Goal: Task Accomplishment & Management: Manage account settings

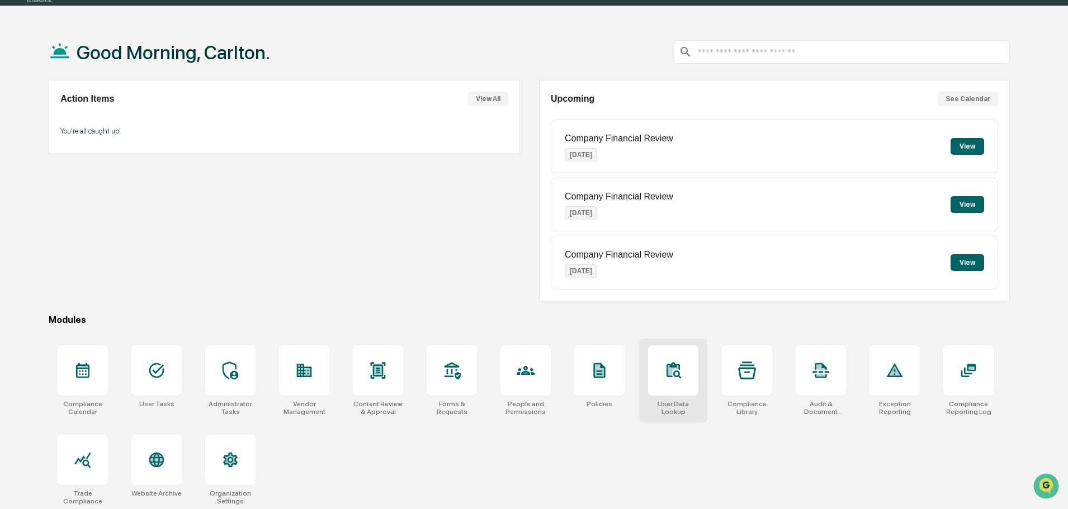
scroll to position [53, 0]
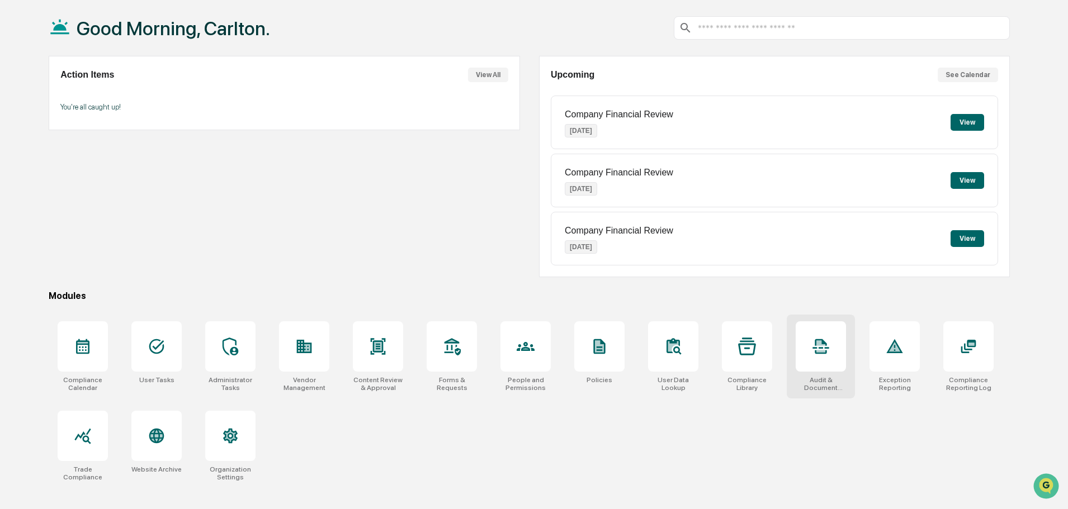
click at [814, 352] on icon at bounding box center [821, 347] width 18 height 18
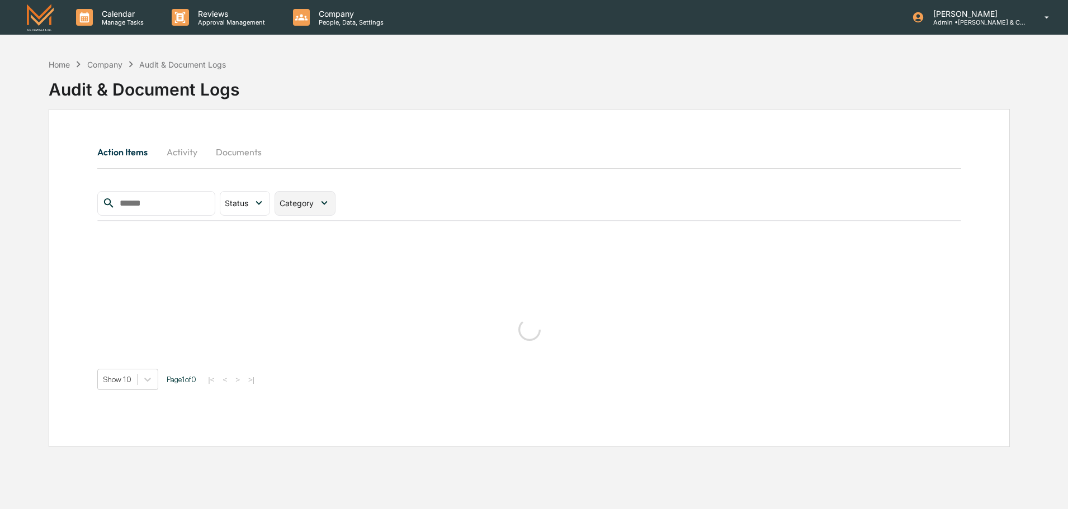
click at [330, 202] on icon at bounding box center [324, 203] width 12 height 12
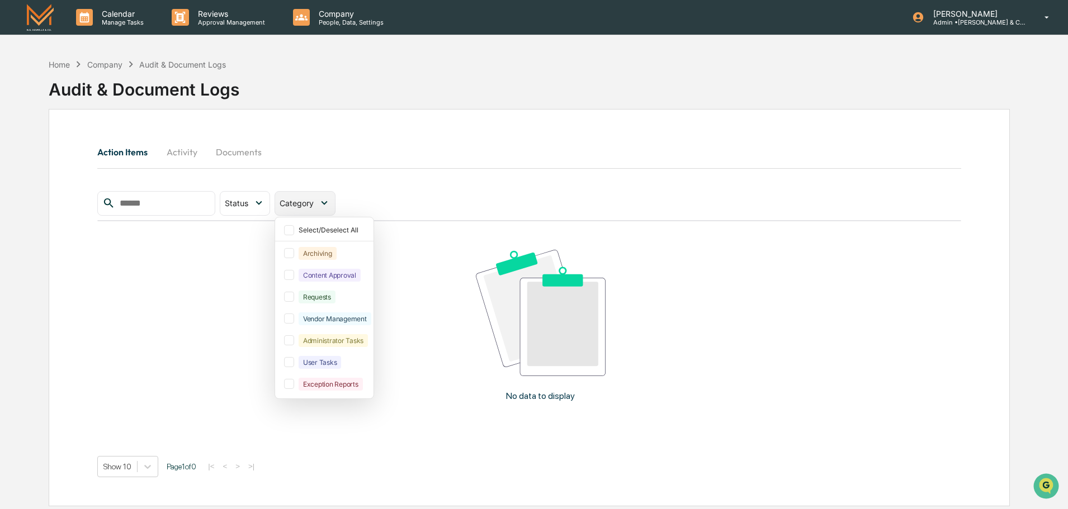
click at [330, 204] on icon at bounding box center [324, 203] width 12 height 12
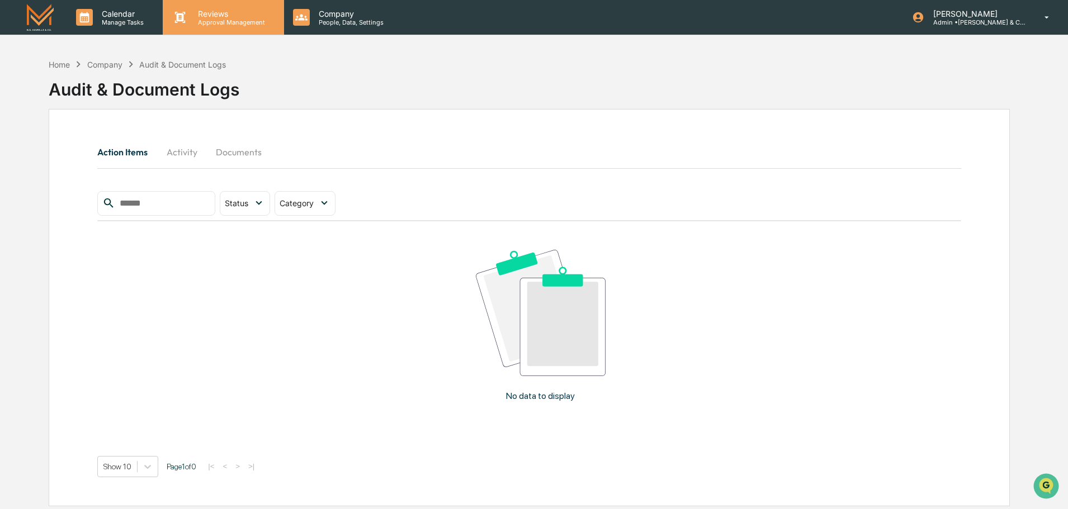
click at [220, 22] on p "Approval Management" at bounding box center [230, 22] width 82 height 8
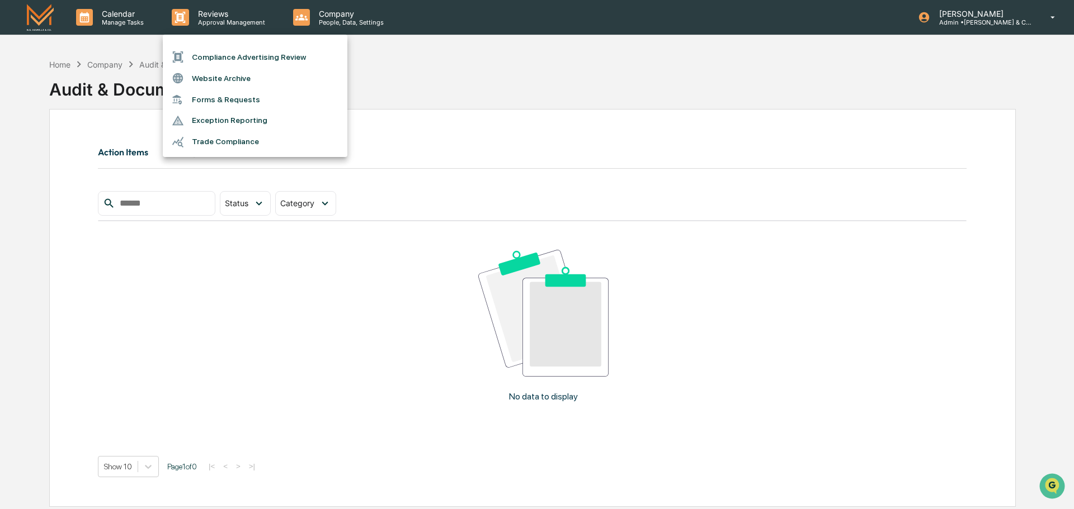
click at [375, 77] on div at bounding box center [537, 254] width 1074 height 509
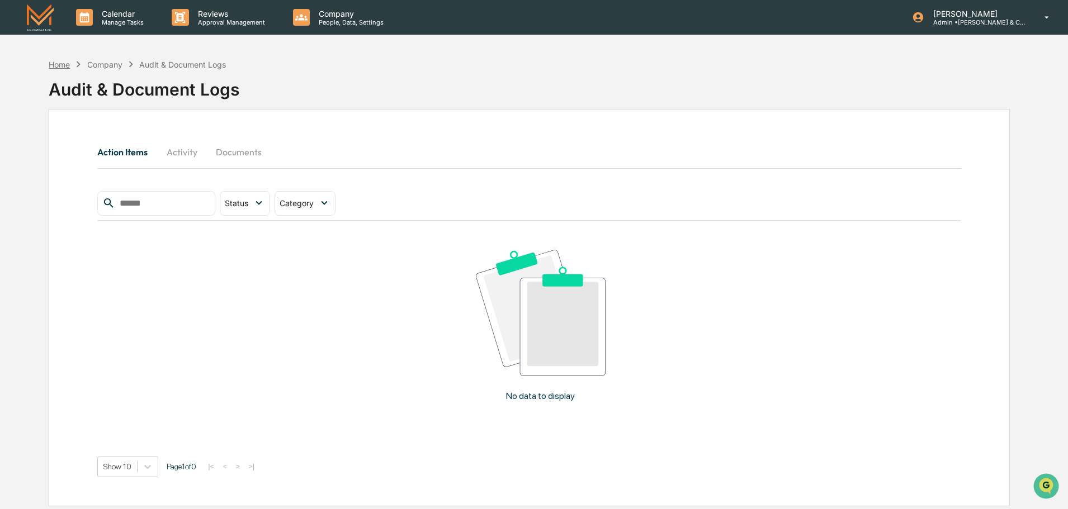
click at [65, 64] on div "Home" at bounding box center [59, 65] width 21 height 10
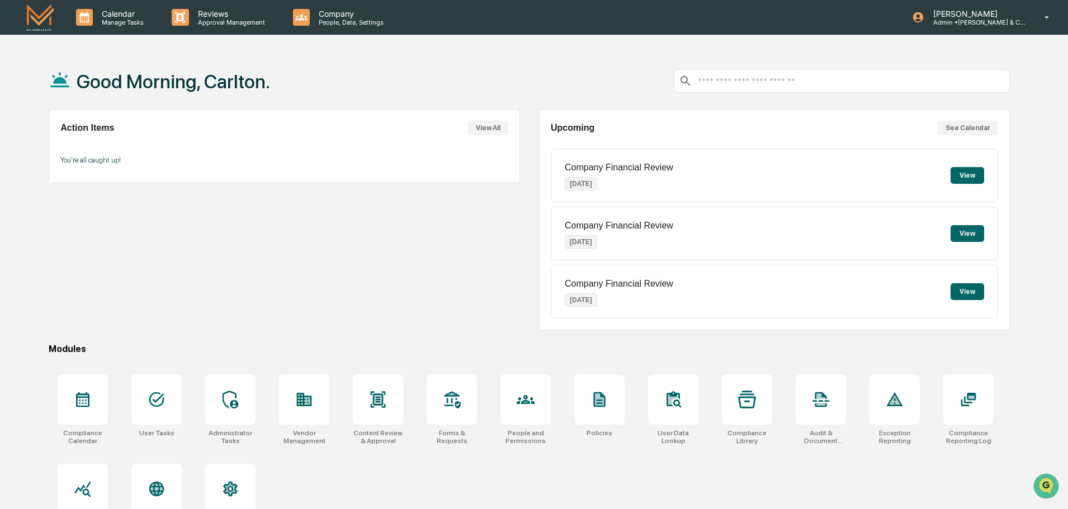
click at [777, 82] on input "text" at bounding box center [851, 81] width 309 height 11
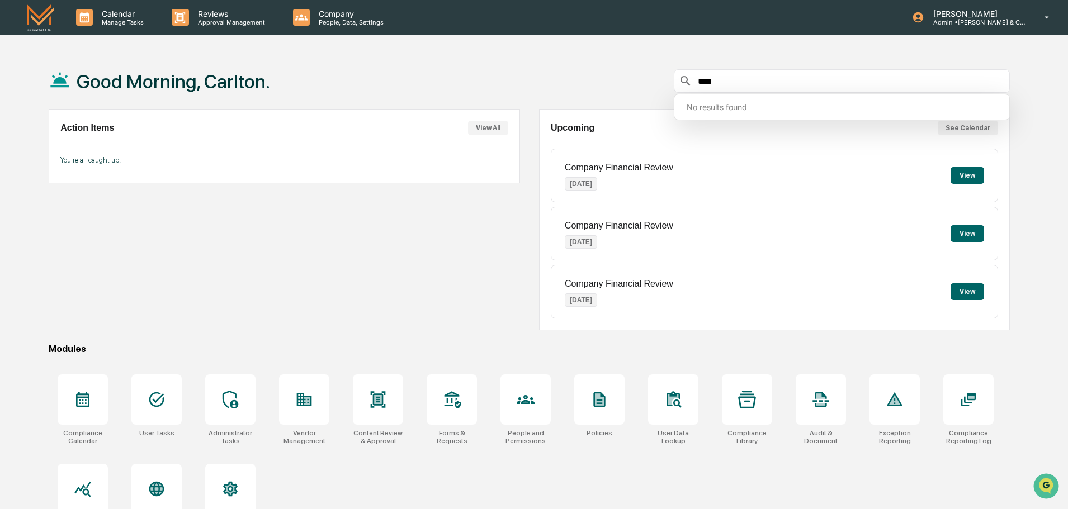
type input "****"
click at [348, 19] on p "People, Data, Settings" at bounding box center [349, 22] width 79 height 8
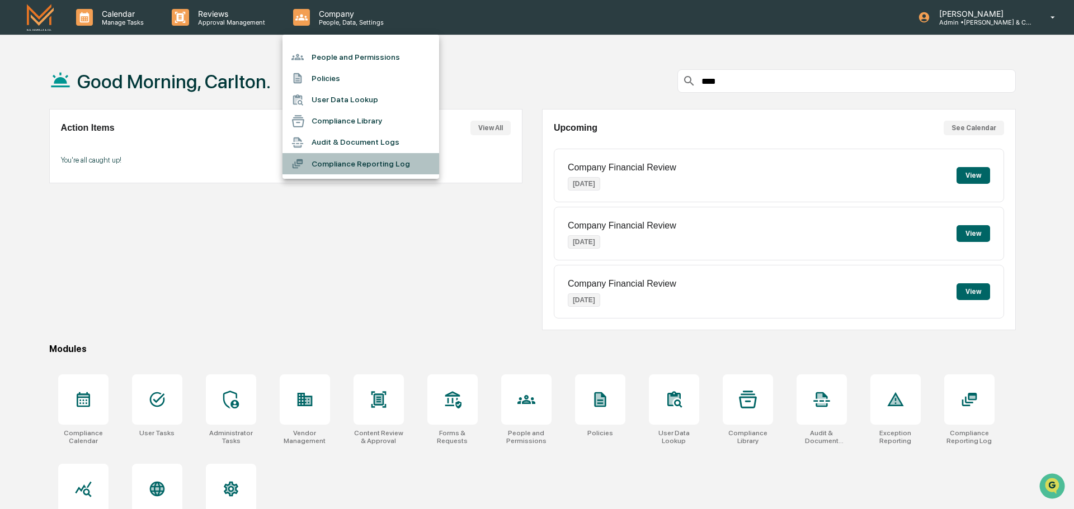
click at [365, 167] on li "Compliance Reporting Log" at bounding box center [360, 163] width 157 height 21
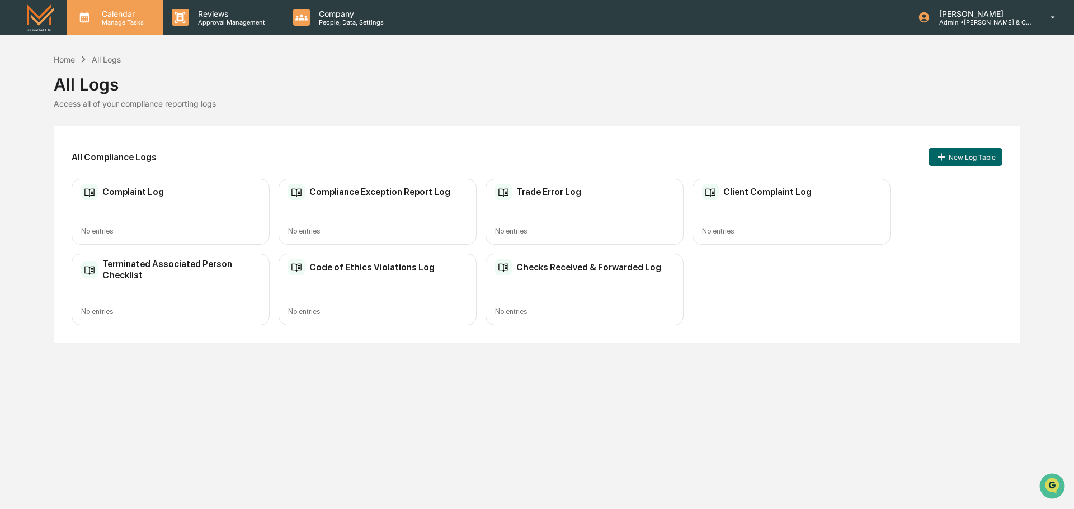
click at [115, 19] on p "Manage Tasks" at bounding box center [121, 22] width 56 height 8
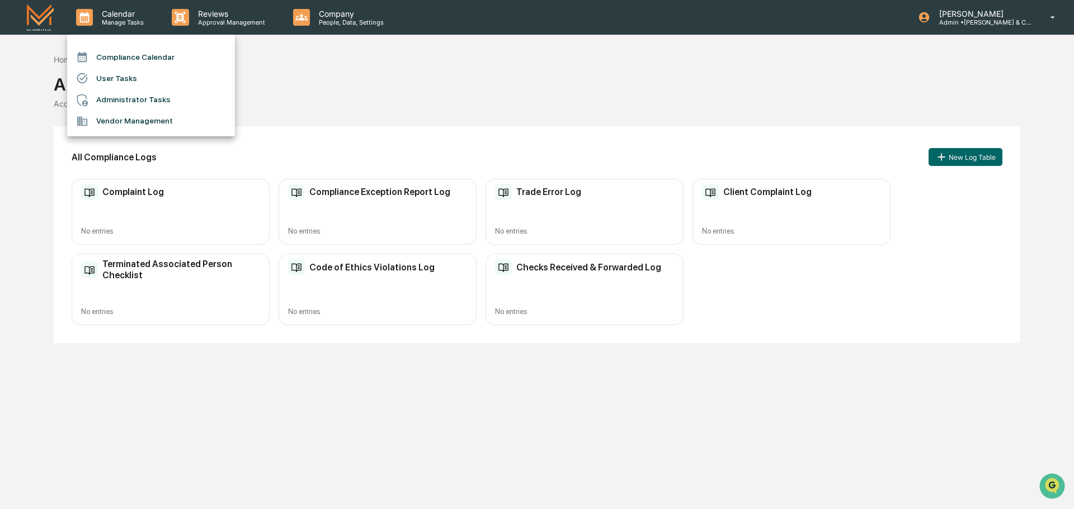
click at [329, 18] on div at bounding box center [537, 254] width 1074 height 509
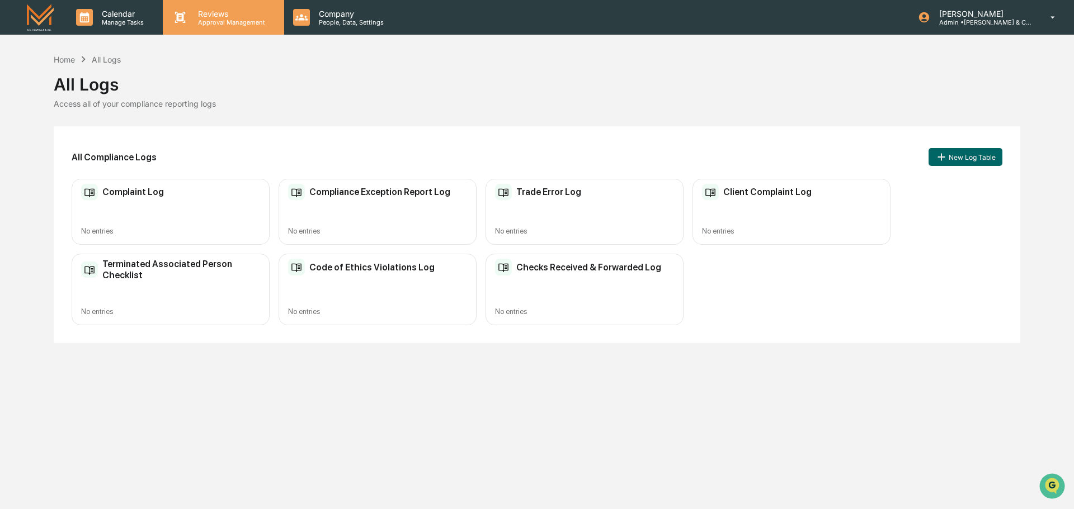
click at [219, 20] on p "Approval Management" at bounding box center [230, 22] width 82 height 8
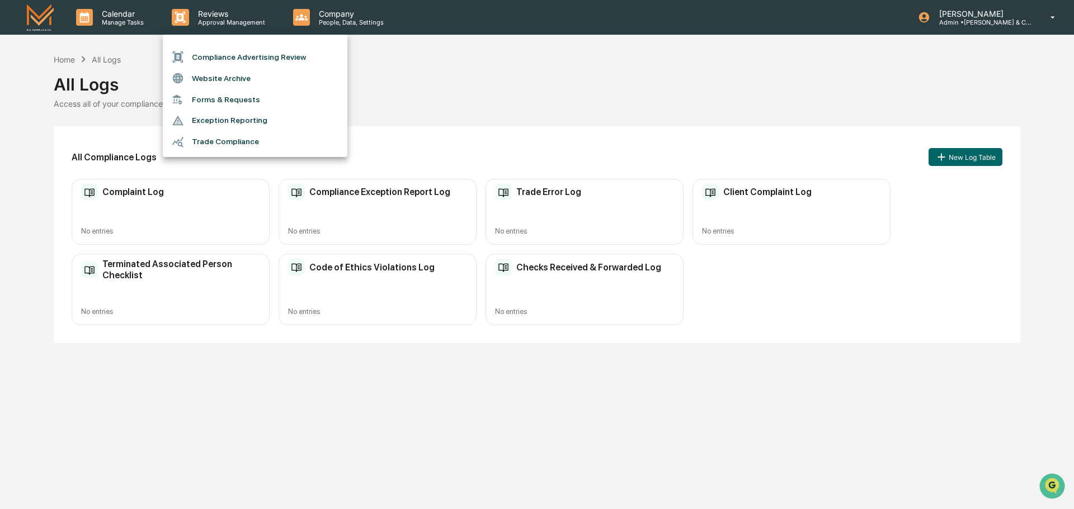
click at [205, 99] on li "Forms & Requests" at bounding box center [255, 99] width 185 height 21
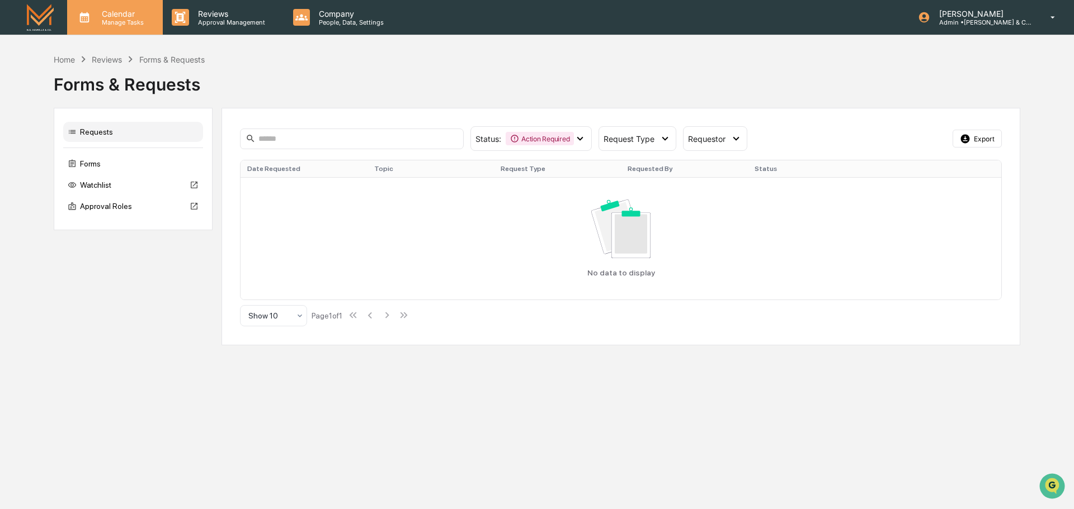
click at [127, 26] on div "Calendar Manage Tasks" at bounding box center [115, 17] width 96 height 35
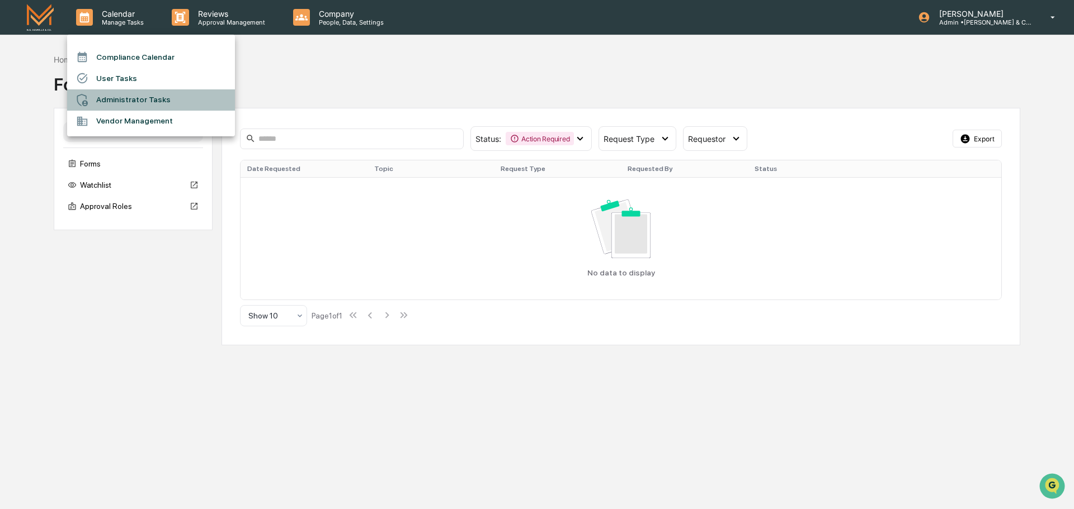
click at [124, 98] on li "Administrator Tasks" at bounding box center [151, 99] width 168 height 21
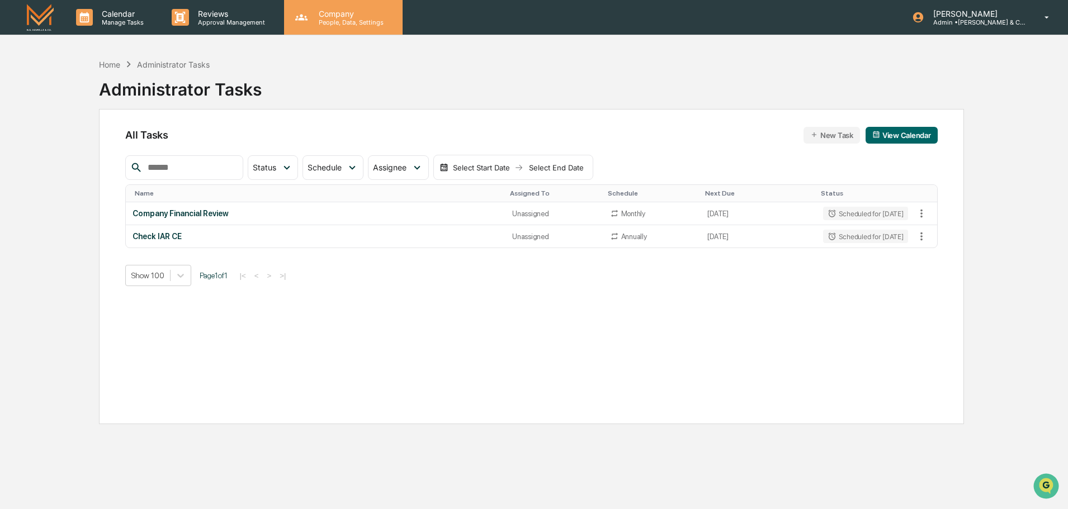
click at [335, 24] on p "People, Data, Settings" at bounding box center [349, 22] width 79 height 8
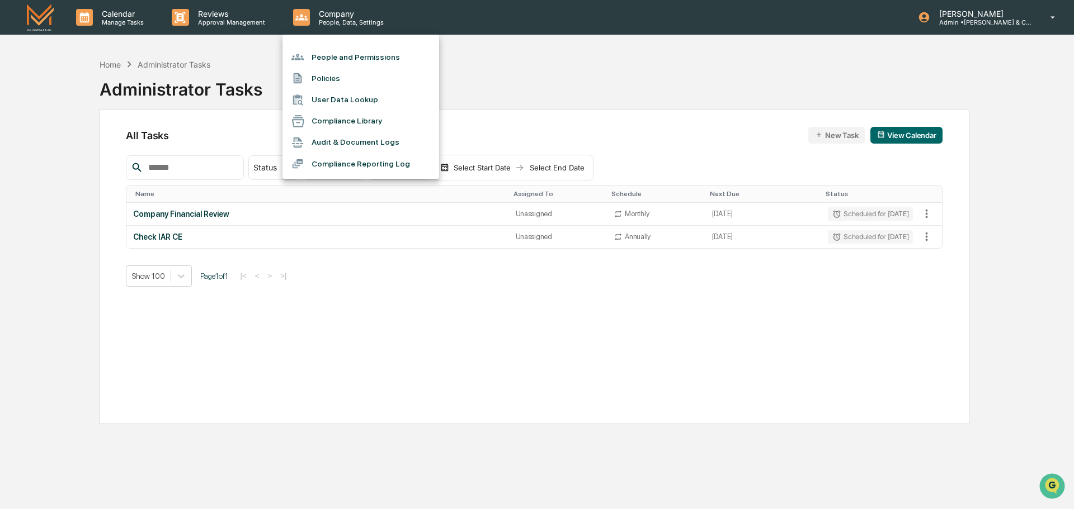
click at [336, 138] on li "Audit & Document Logs" at bounding box center [360, 142] width 157 height 21
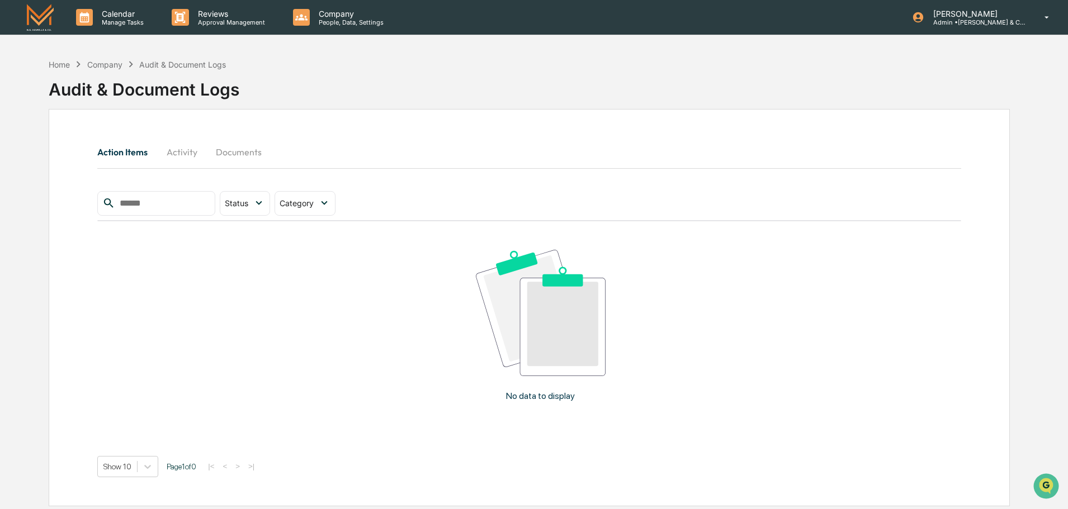
click at [186, 155] on button "Activity" at bounding box center [182, 152] width 50 height 27
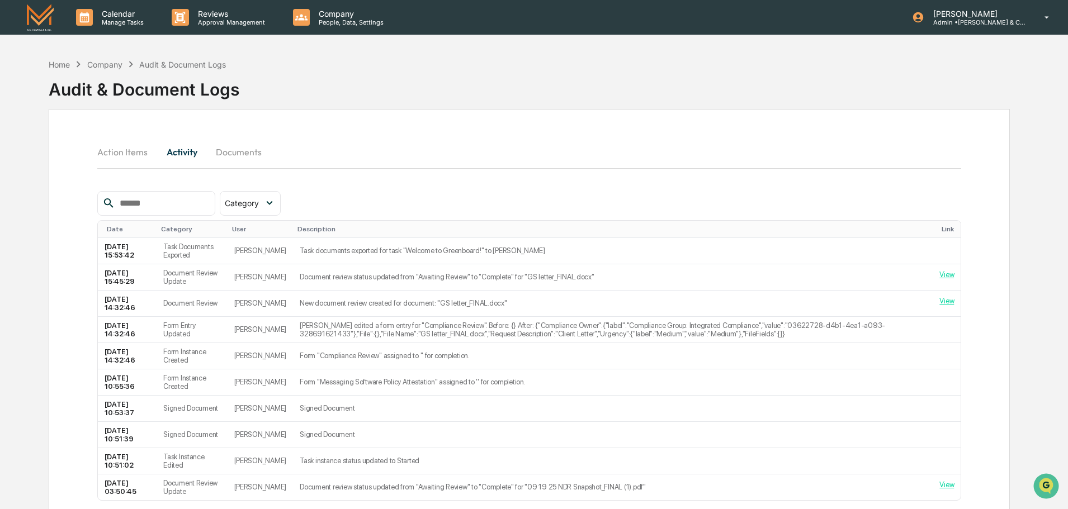
click at [237, 154] on button "Documents" at bounding box center [239, 152] width 64 height 27
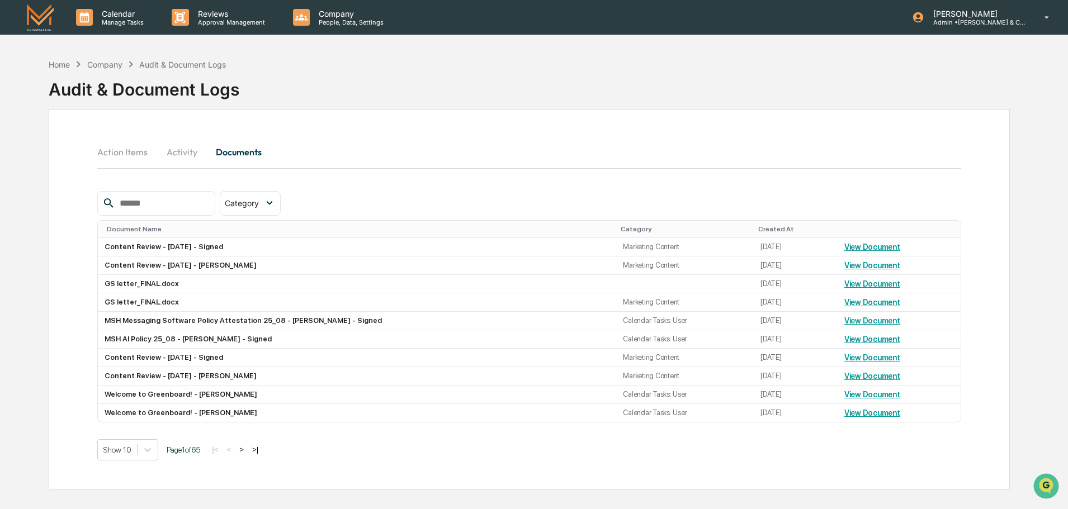
click at [183, 149] on button "Activity" at bounding box center [182, 152] width 50 height 27
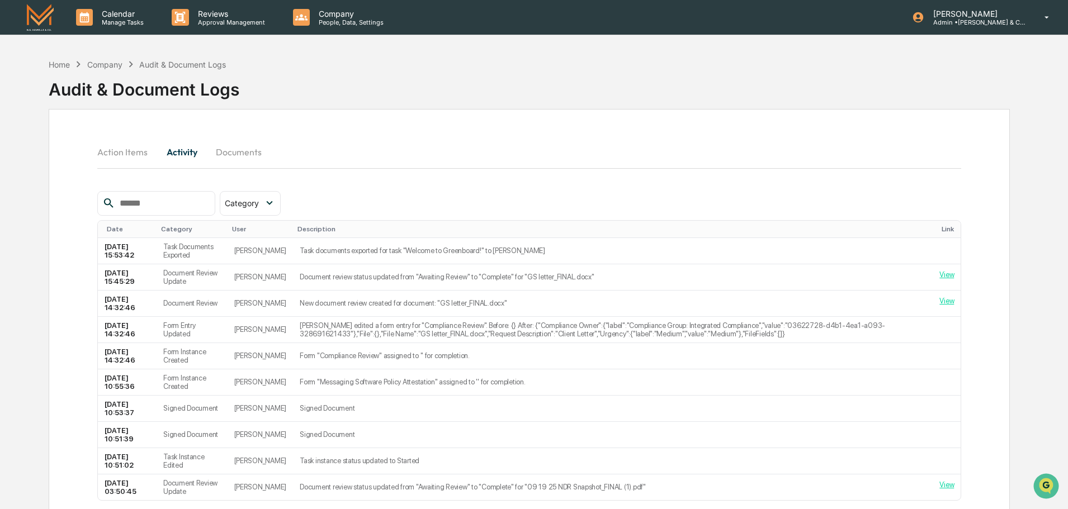
click at [121, 152] on button "Action Items" at bounding box center [126, 152] width 59 height 27
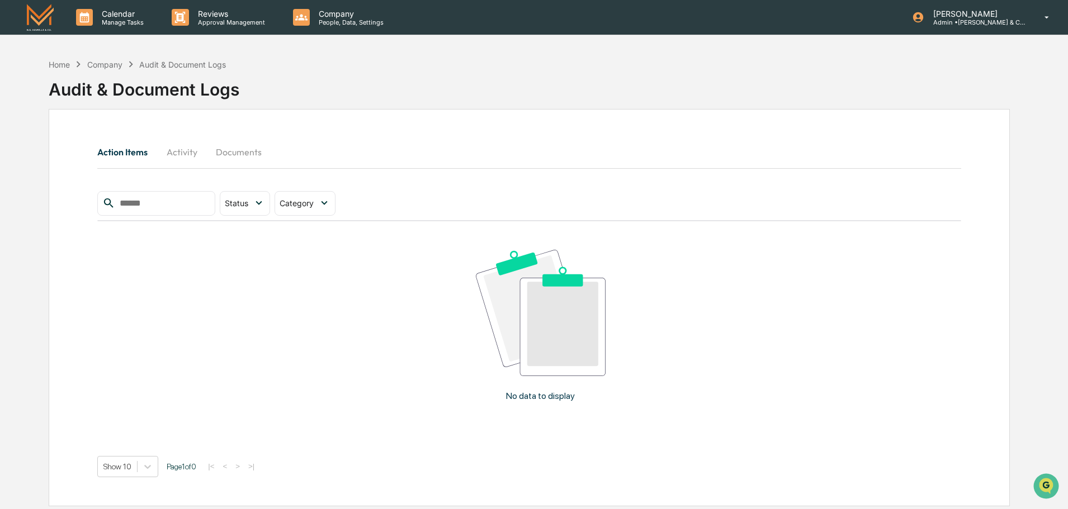
click at [195, 153] on button "Activity" at bounding box center [182, 152] width 50 height 27
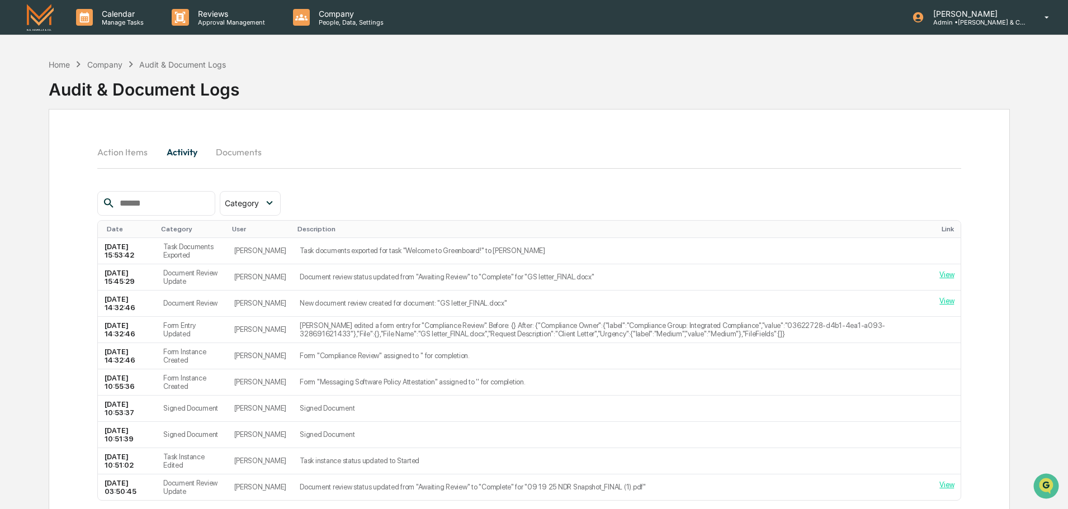
click at [106, 63] on div "Company" at bounding box center [104, 65] width 35 height 10
click at [62, 64] on div "Home" at bounding box center [59, 65] width 21 height 10
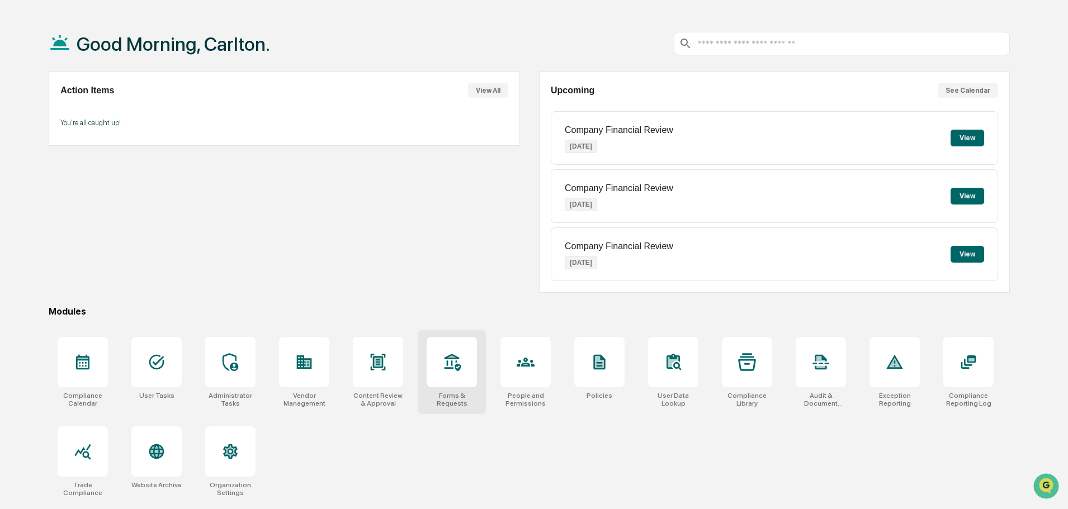
scroll to position [53, 0]
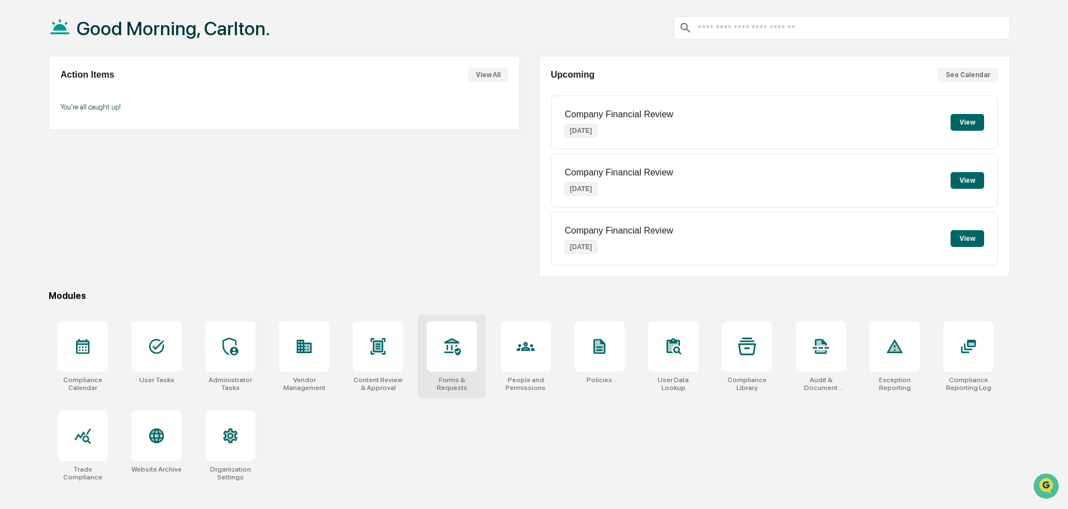
click at [449, 350] on icon at bounding box center [452, 347] width 18 height 18
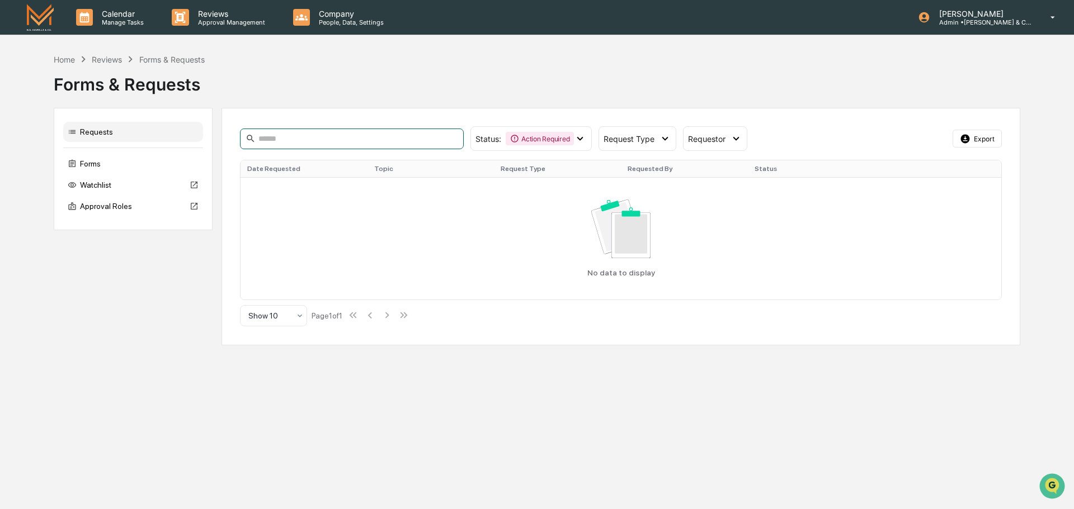
click at [370, 146] on input at bounding box center [352, 139] width 224 height 21
type input "*****"
click at [91, 159] on div "Forms" at bounding box center [133, 164] width 140 height 20
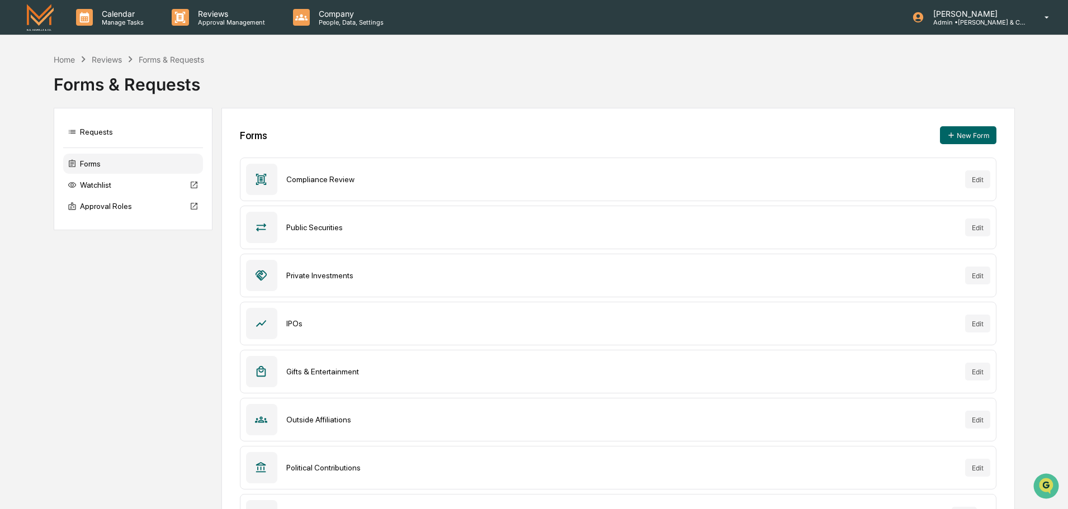
click at [346, 375] on div "Gifts & Entertainment" at bounding box center [621, 371] width 670 height 9
click at [257, 375] on icon at bounding box center [262, 371] width 10 height 11
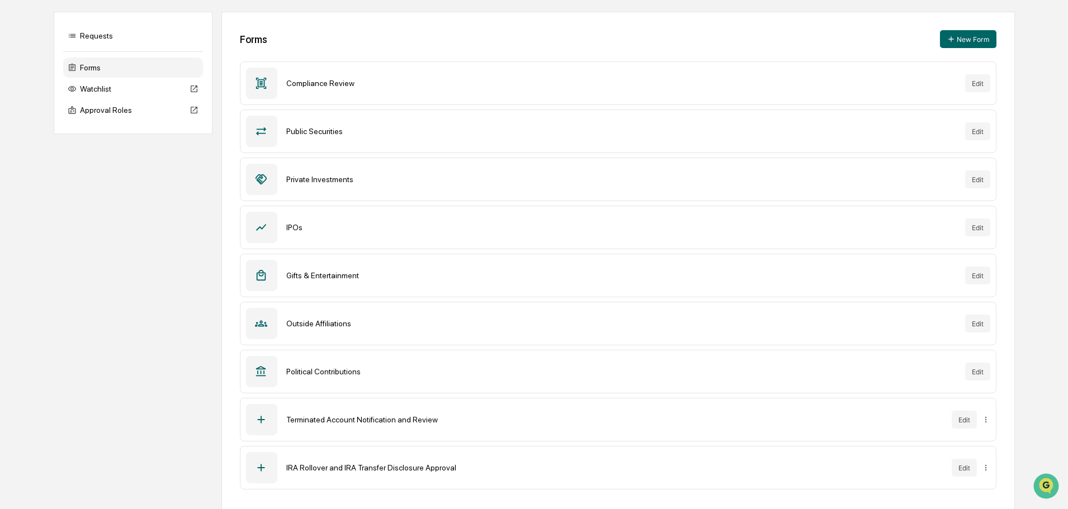
scroll to position [100, 0]
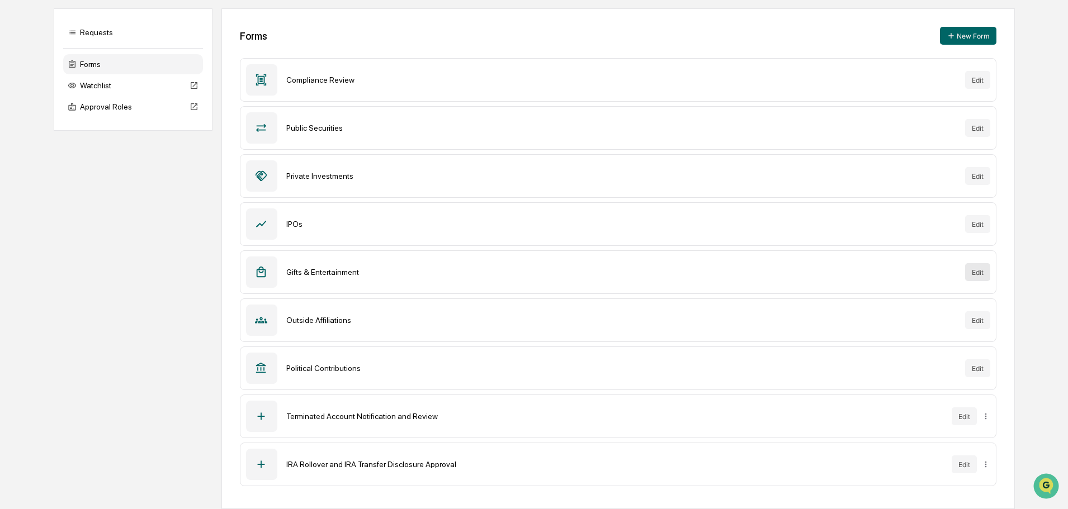
click at [975, 274] on button "Edit" at bounding box center [977, 272] width 25 height 18
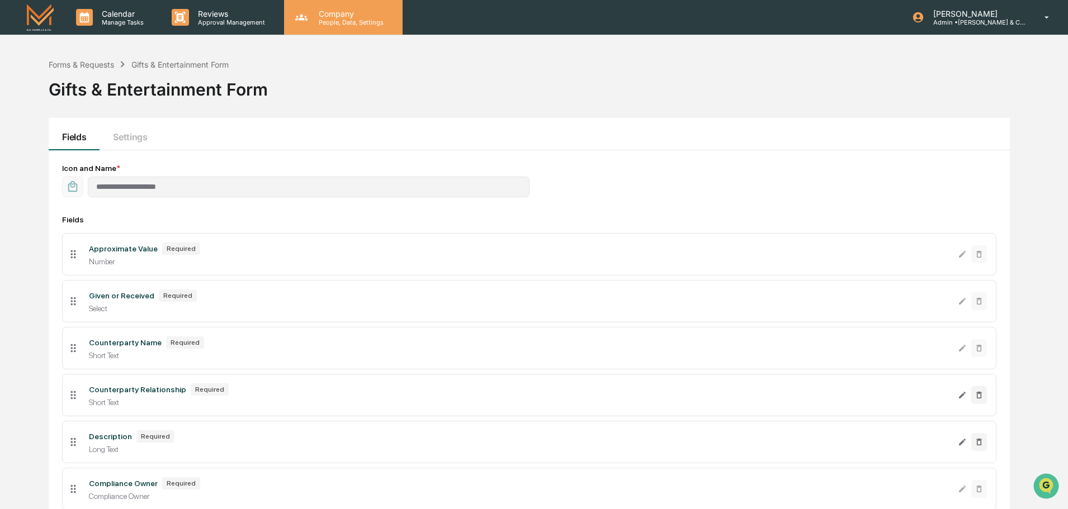
click at [348, 17] on p "Company" at bounding box center [349, 14] width 79 height 10
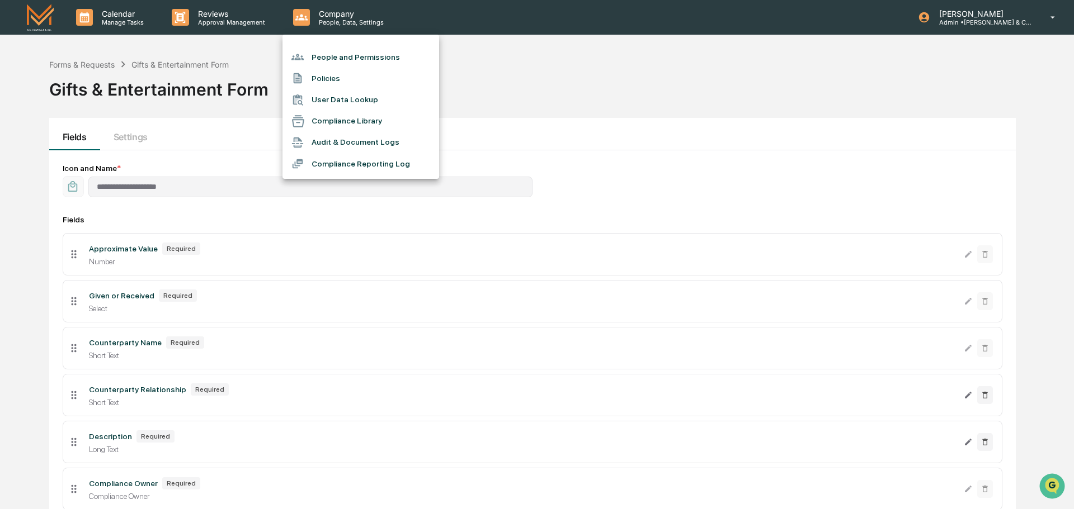
click at [223, 23] on div at bounding box center [537, 254] width 1074 height 509
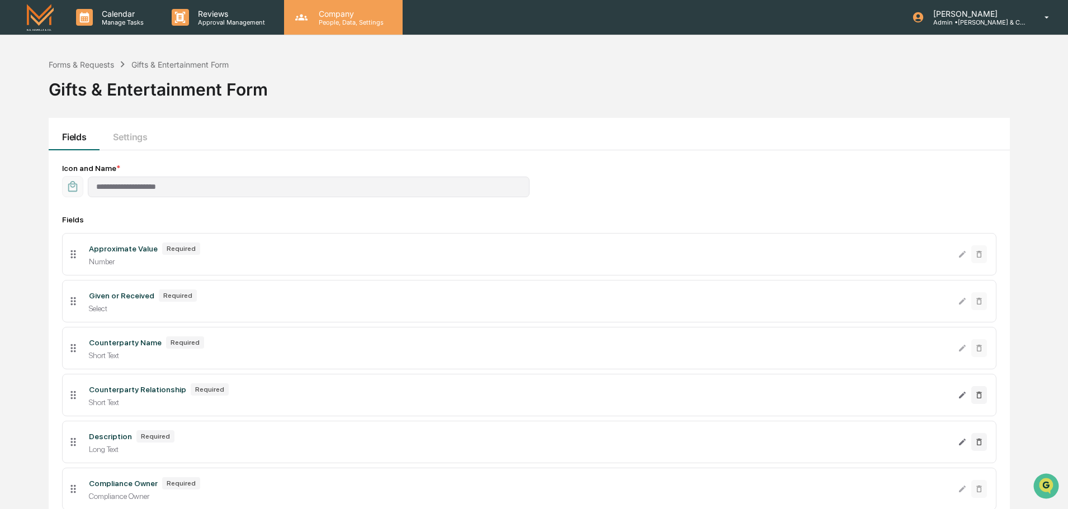
click at [303, 18] on icon at bounding box center [301, 17] width 17 height 17
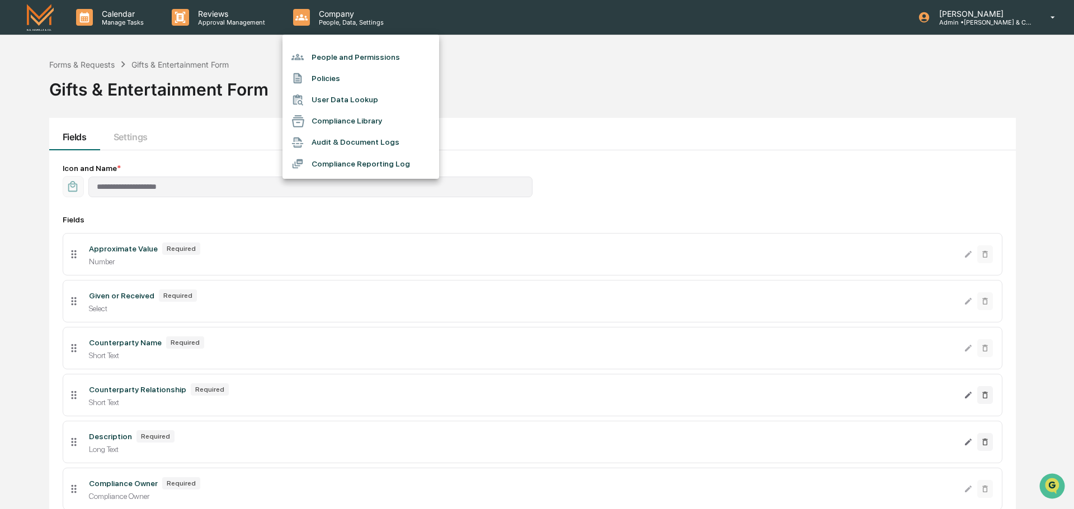
click at [322, 121] on li "Compliance Library" at bounding box center [360, 121] width 157 height 21
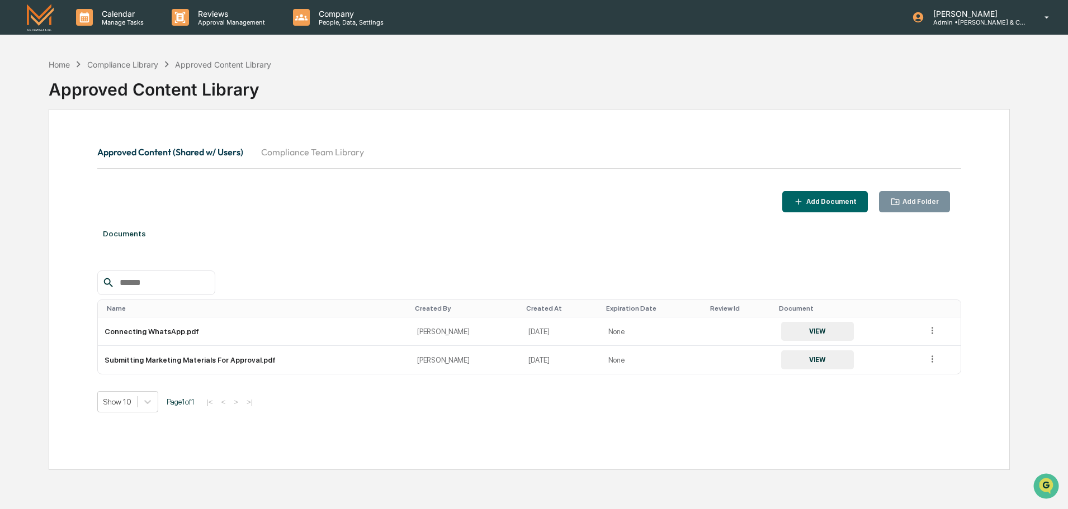
click at [296, 158] on button "Compliance Team Library" at bounding box center [312, 152] width 121 height 27
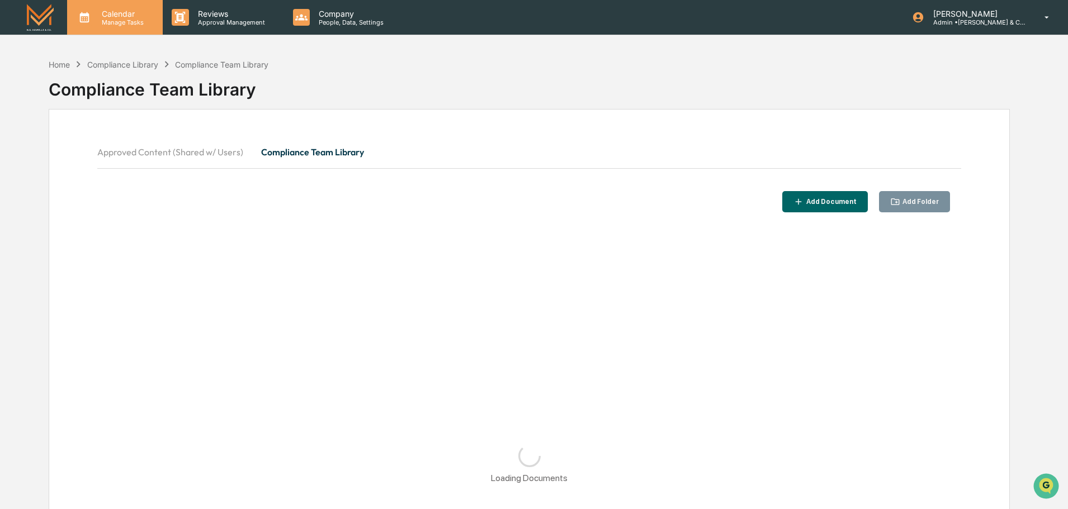
click at [138, 26] on p "Manage Tasks" at bounding box center [121, 22] width 56 height 8
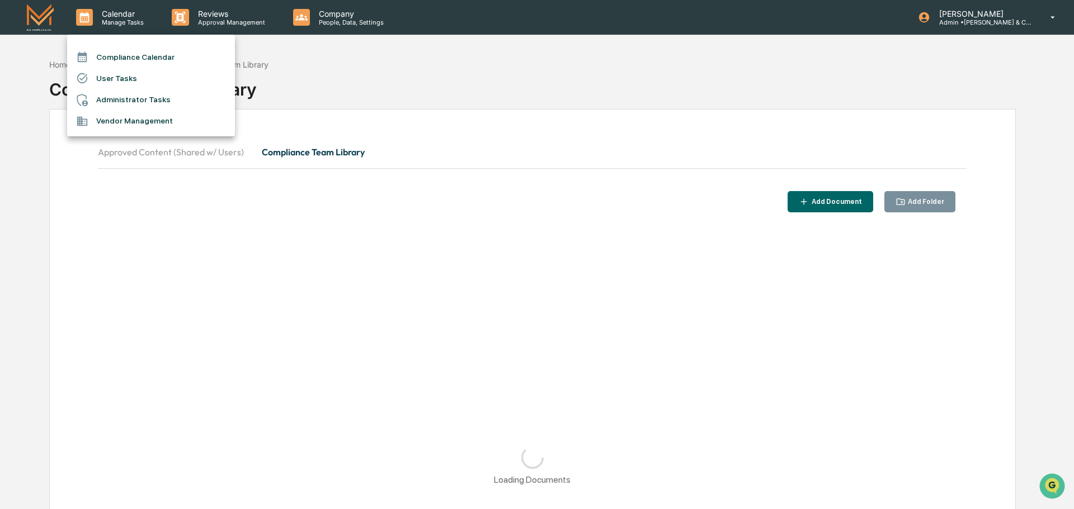
click at [198, 19] on div at bounding box center [537, 254] width 1074 height 509
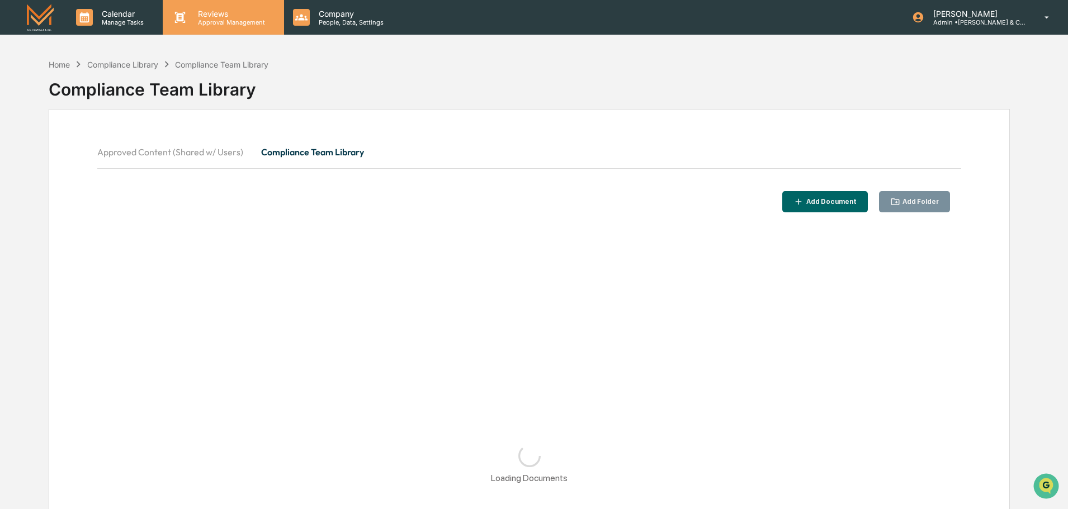
click at [211, 20] on p "Approval Management" at bounding box center [230, 22] width 82 height 8
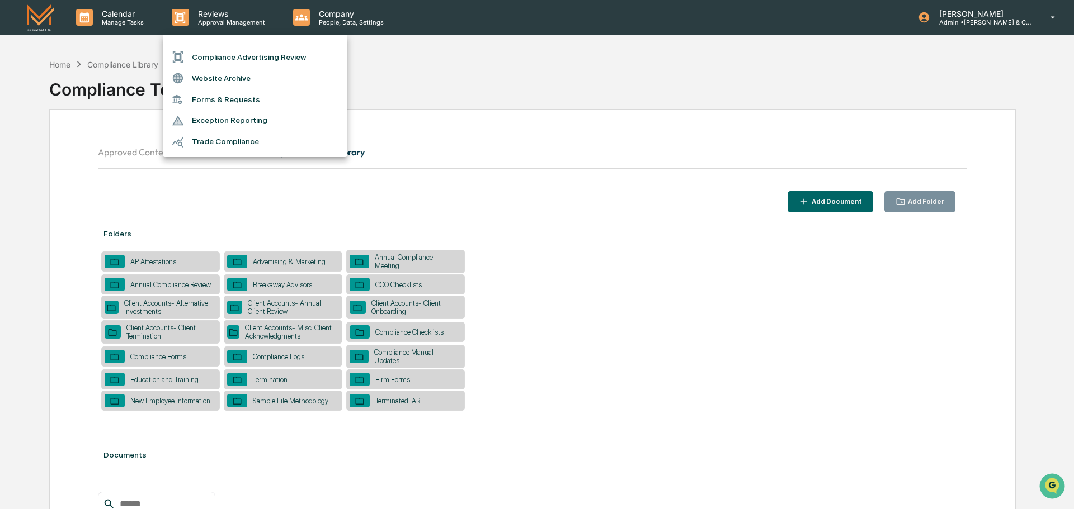
click at [229, 219] on div at bounding box center [537, 254] width 1074 height 509
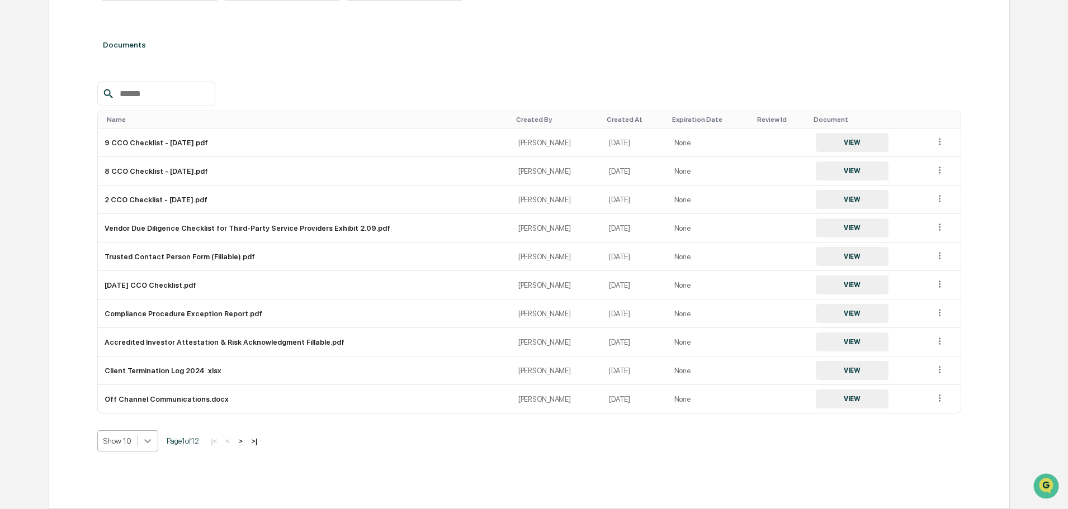
scroll to position [455, 0]
click at [151, 445] on body "Calendar Manage Tasks Reviews Approval Management Company People, Data, Setting…" at bounding box center [534, 50] width 1068 height 920
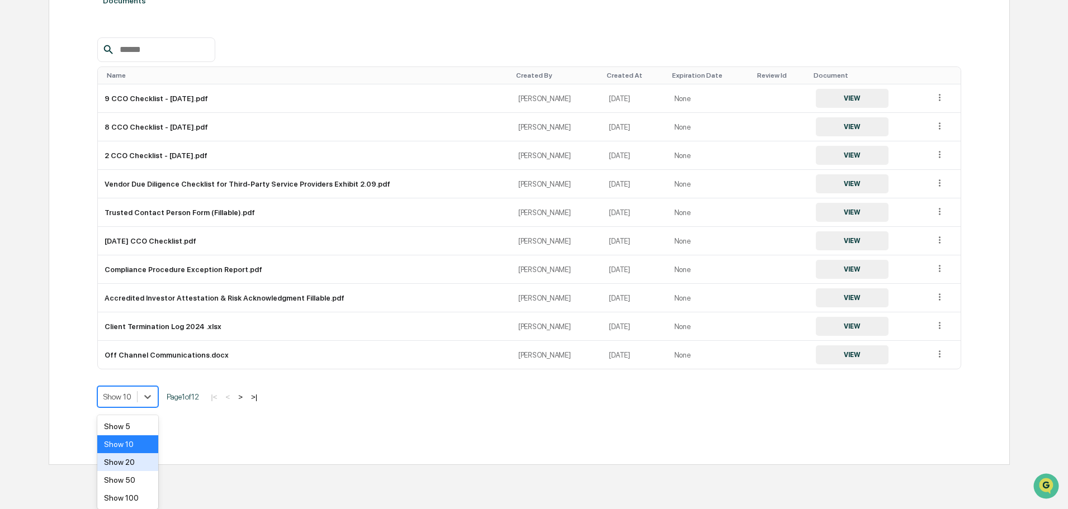
click at [136, 462] on div "Show 20" at bounding box center [127, 463] width 61 height 18
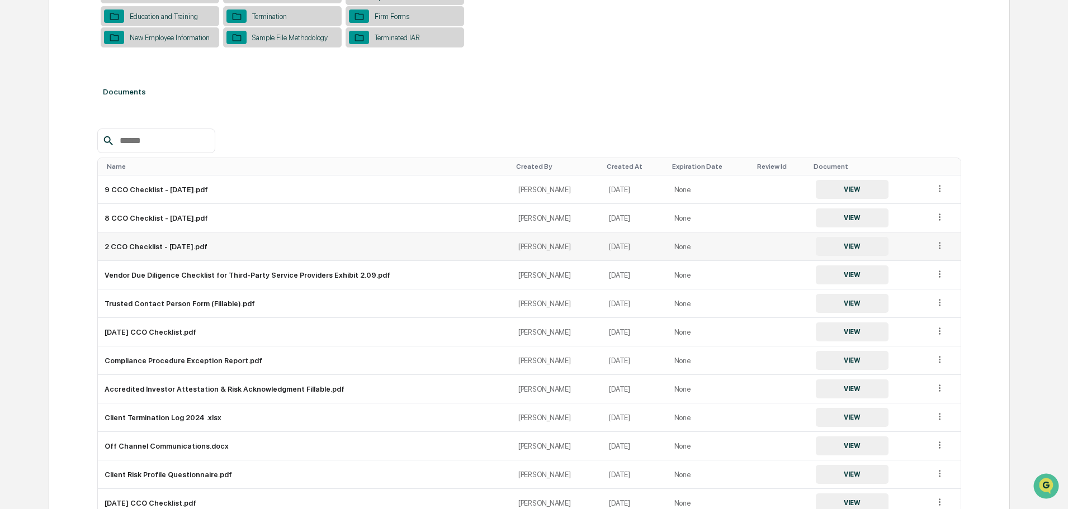
scroll to position [308, 0]
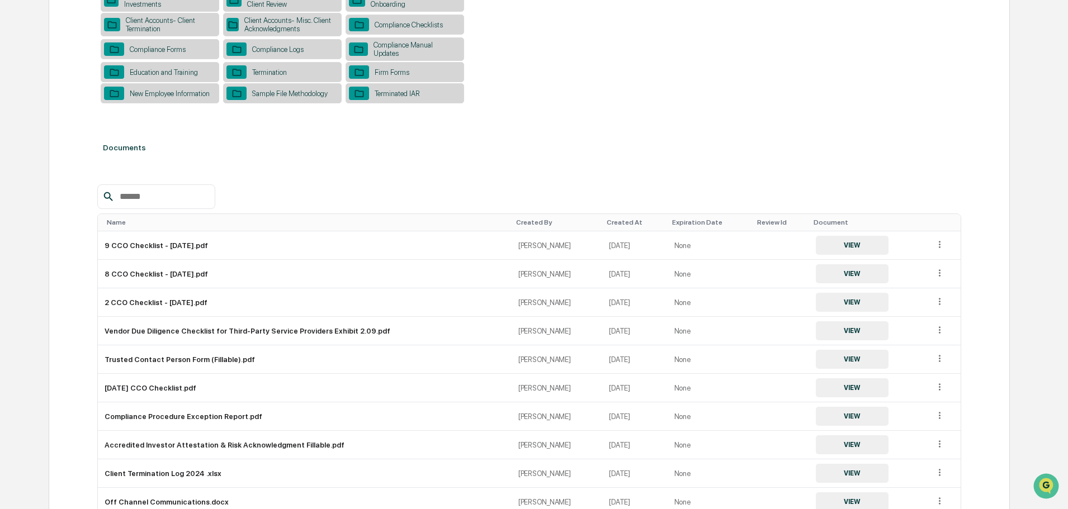
click at [190, 202] on input "text" at bounding box center [162, 197] width 95 height 15
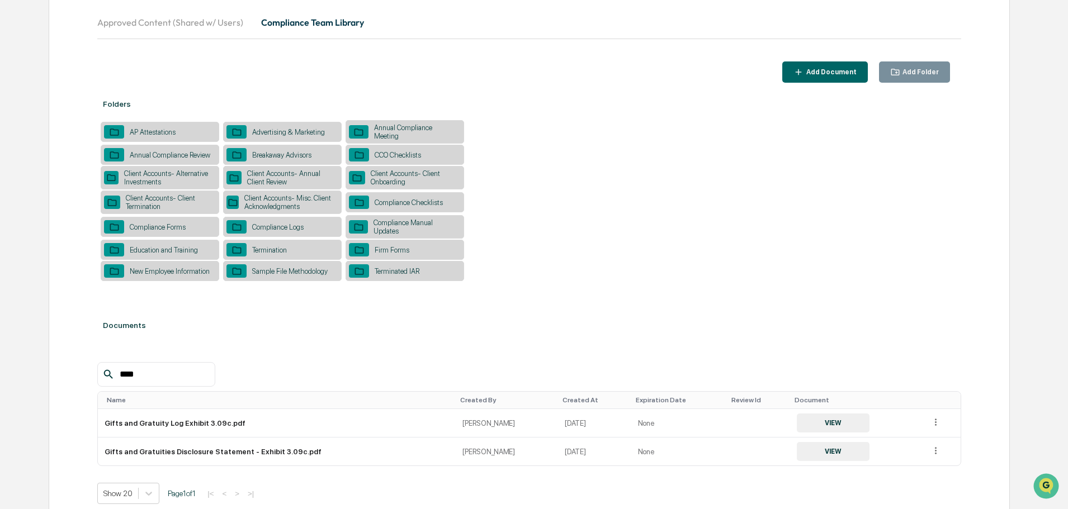
scroll to position [74, 0]
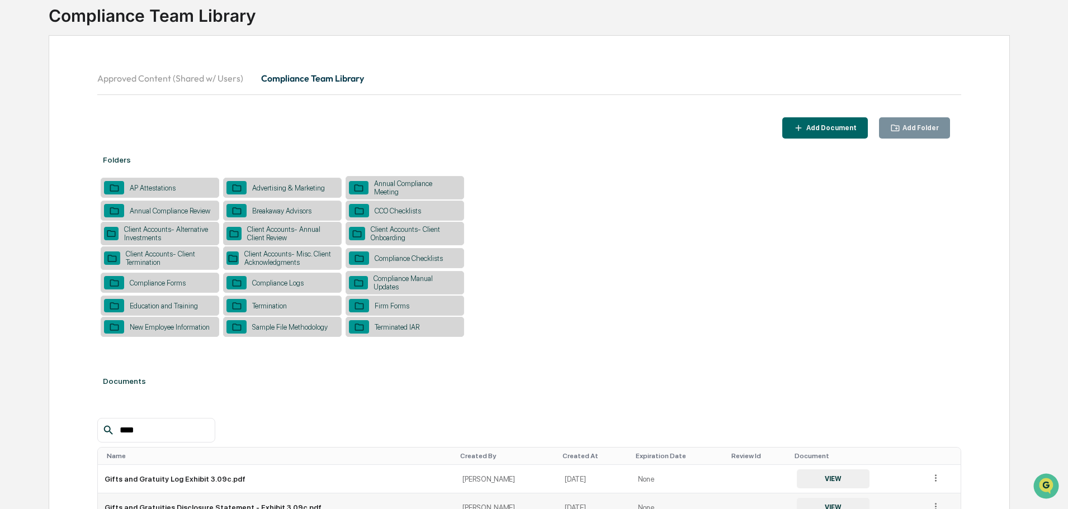
type input "****"
click at [814, 482] on button "VIEW" at bounding box center [833, 479] width 73 height 19
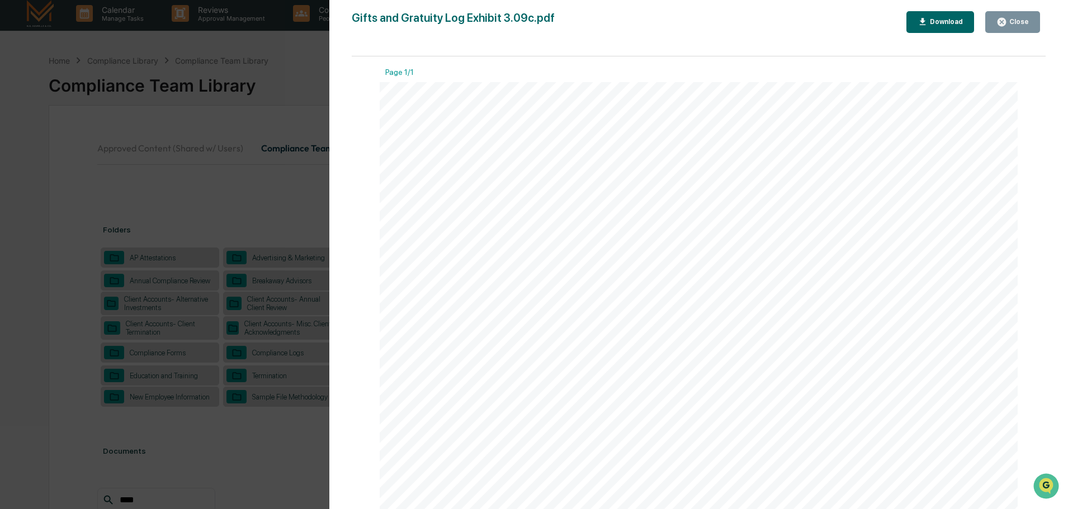
scroll to position [0, 0]
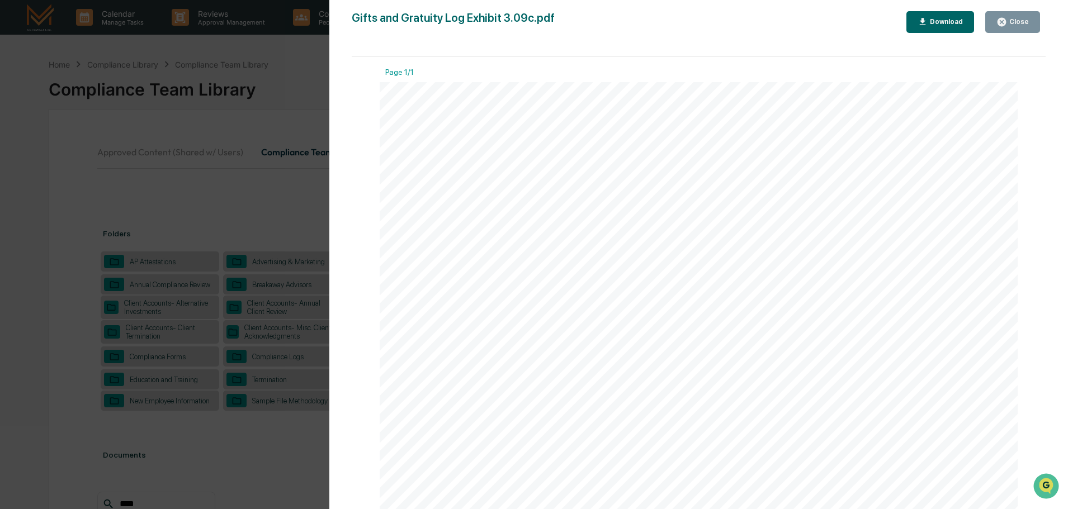
click at [284, 57] on div "Version History 01/21/2025, 11:36 PM Ashley Craddock Gifts and Gratuity Log Exh…" at bounding box center [534, 254] width 1068 height 509
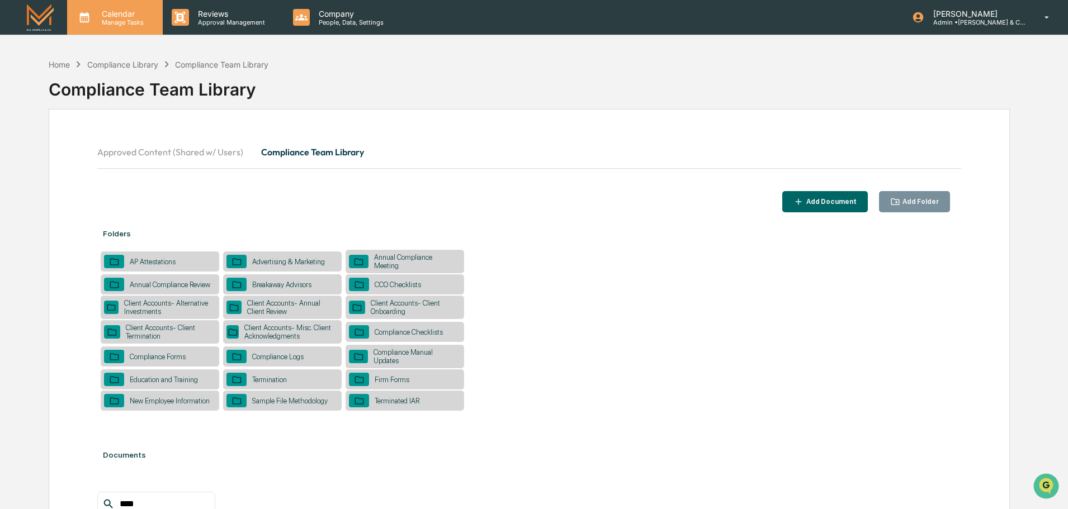
click at [111, 22] on p "Manage Tasks" at bounding box center [121, 22] width 56 height 8
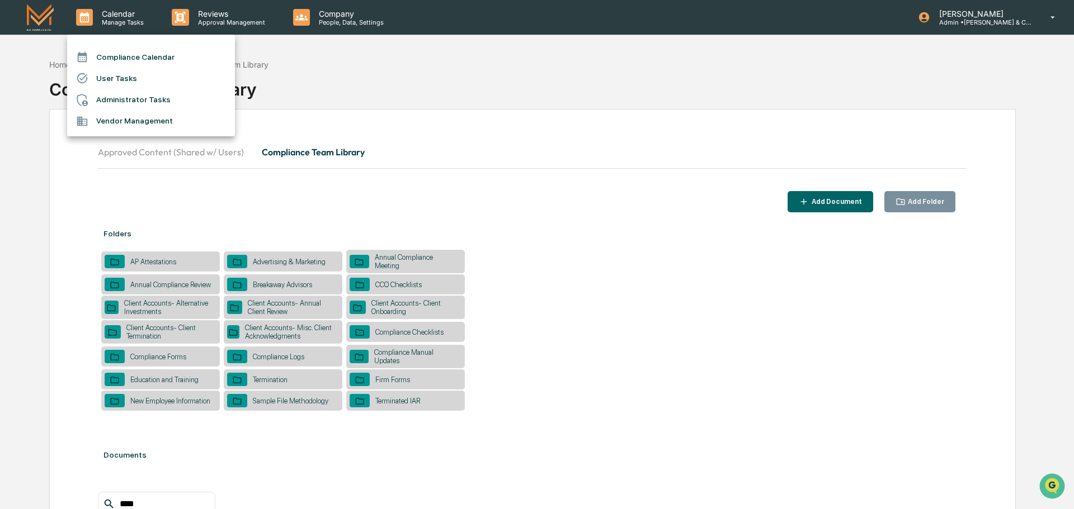
click at [207, 23] on div at bounding box center [537, 254] width 1074 height 509
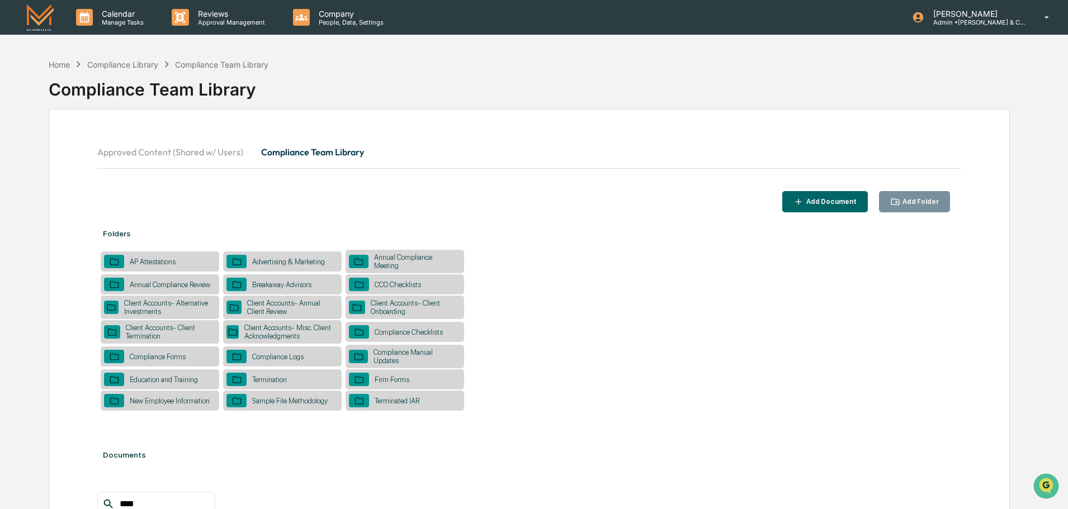
click at [207, 23] on p "Approval Management" at bounding box center [230, 22] width 82 height 8
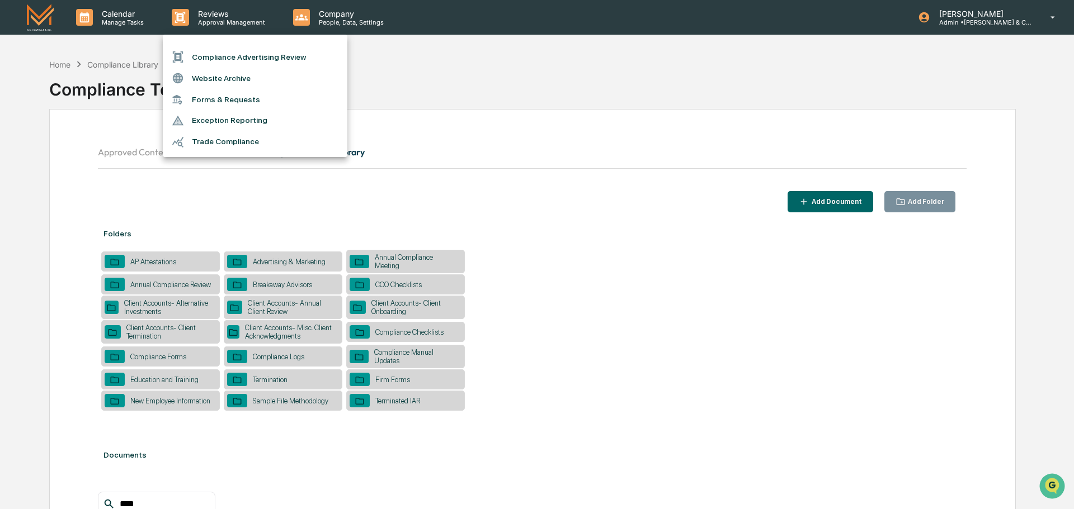
click at [330, 24] on div at bounding box center [537, 254] width 1074 height 509
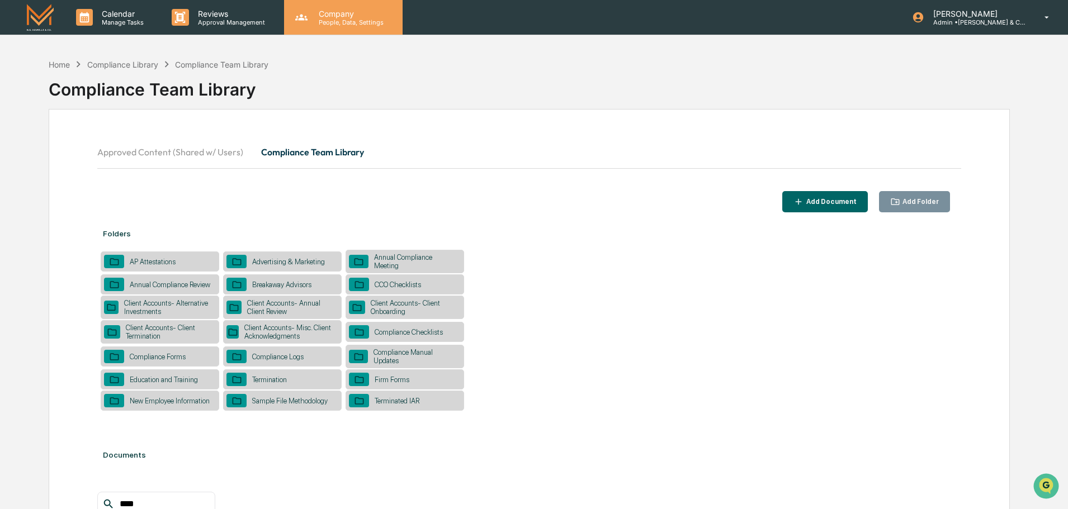
click at [331, 22] on p "People, Data, Settings" at bounding box center [349, 22] width 79 height 8
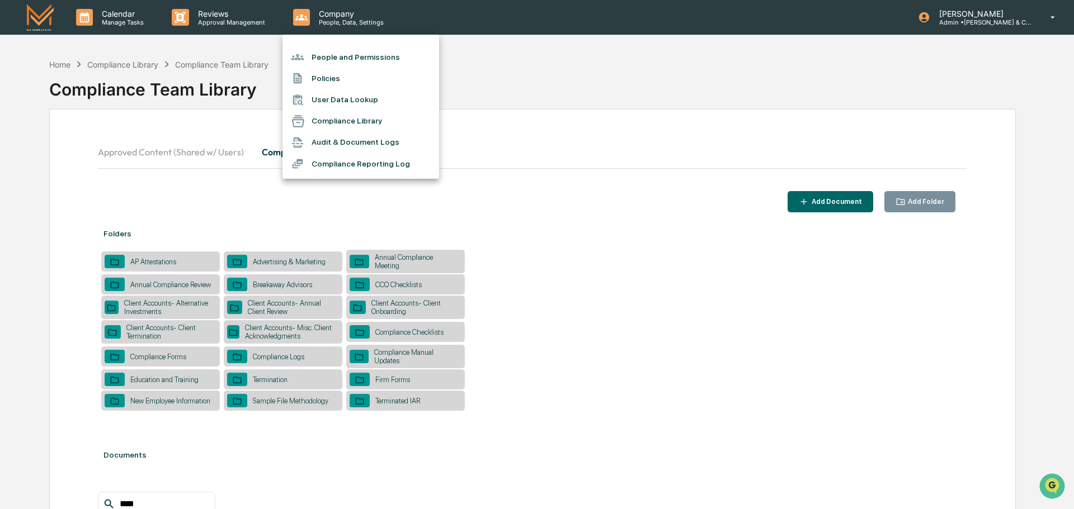
click at [231, 67] on div at bounding box center [537, 254] width 1074 height 509
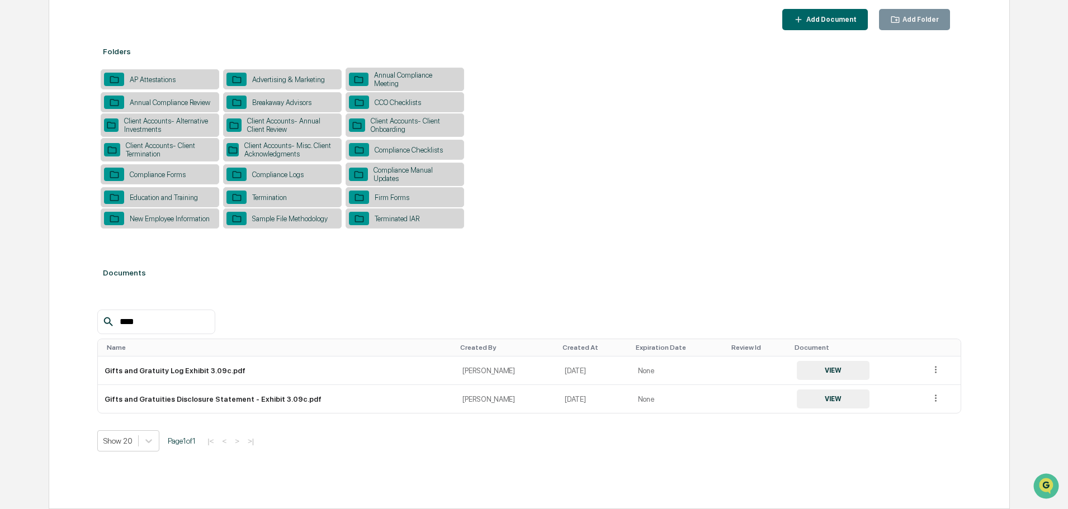
scroll to position [186, 0]
